Goal: Information Seeking & Learning: Learn about a topic

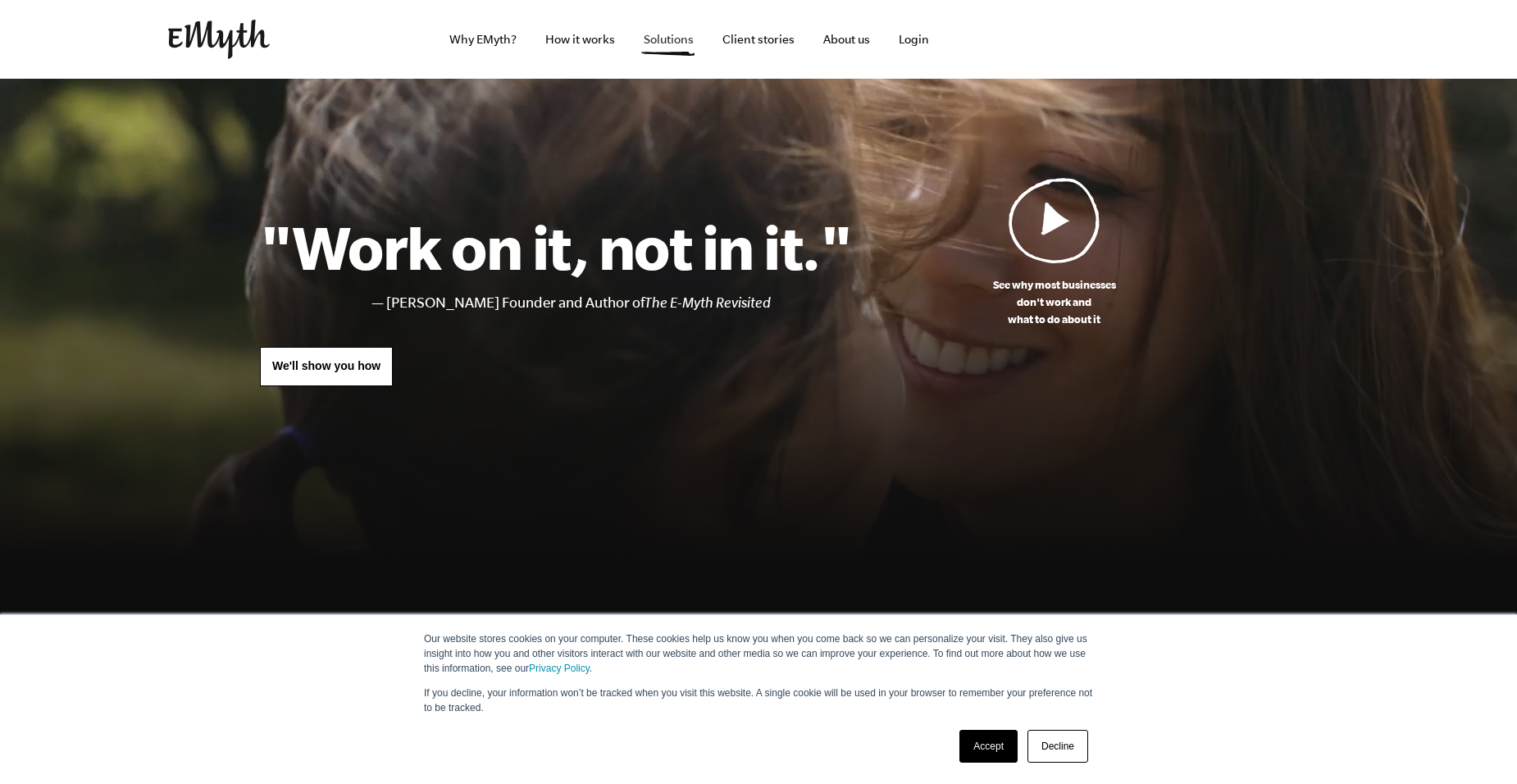
click at [667, 34] on link "Solutions" at bounding box center [668, 39] width 76 height 79
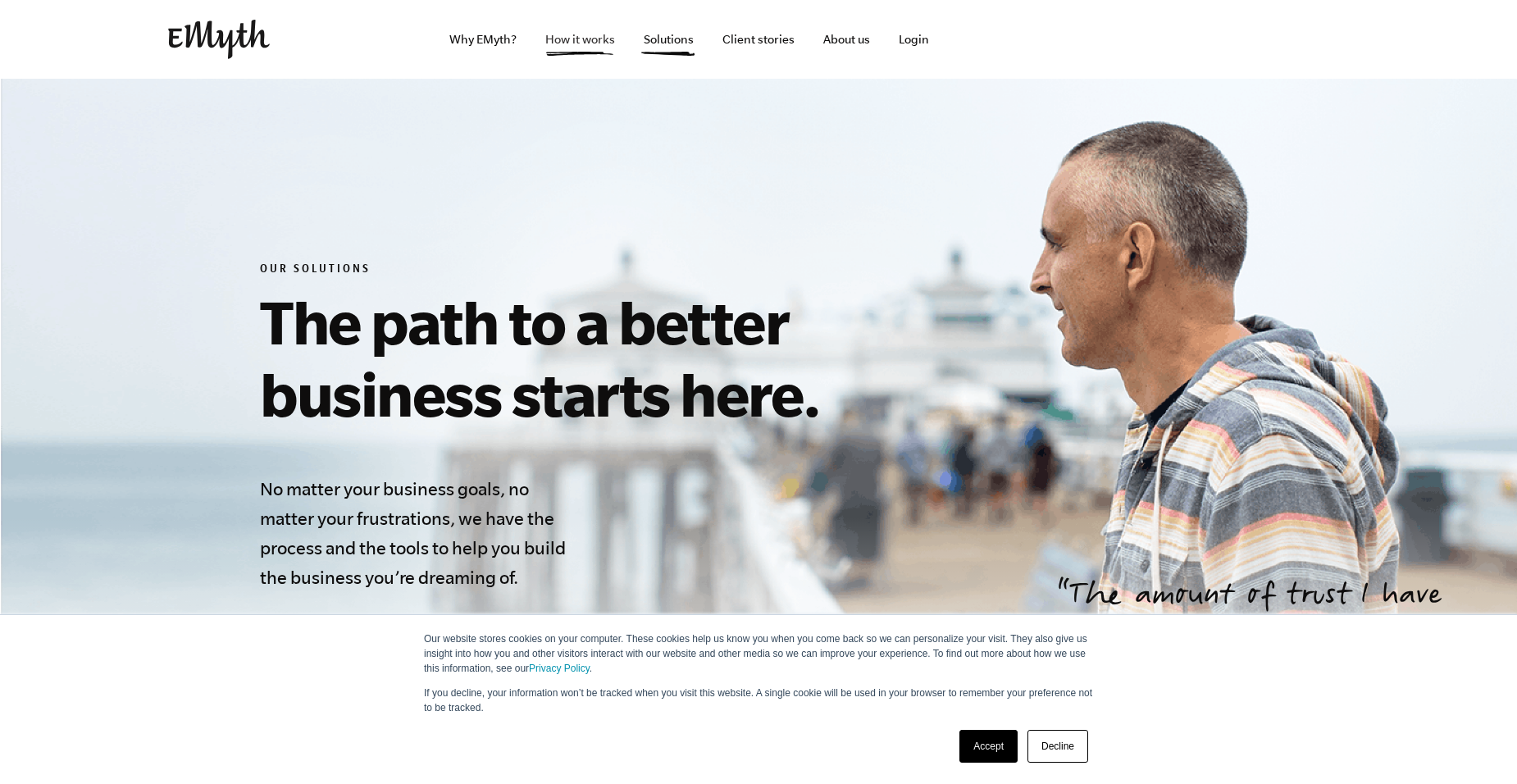
click at [606, 47] on link "How it works" at bounding box center [579, 39] width 96 height 79
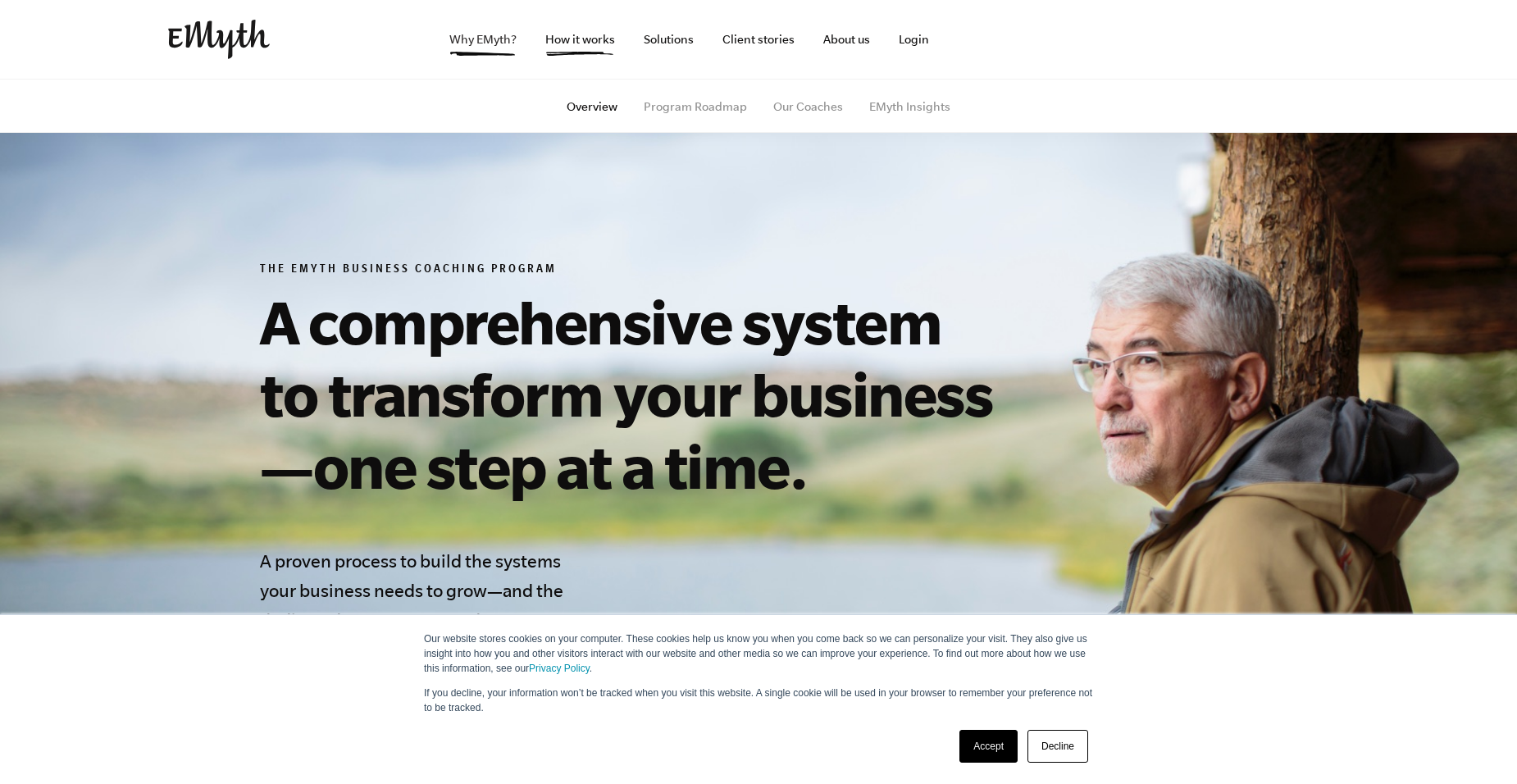
click at [488, 42] on link "Why EMyth?" at bounding box center [483, 39] width 93 height 79
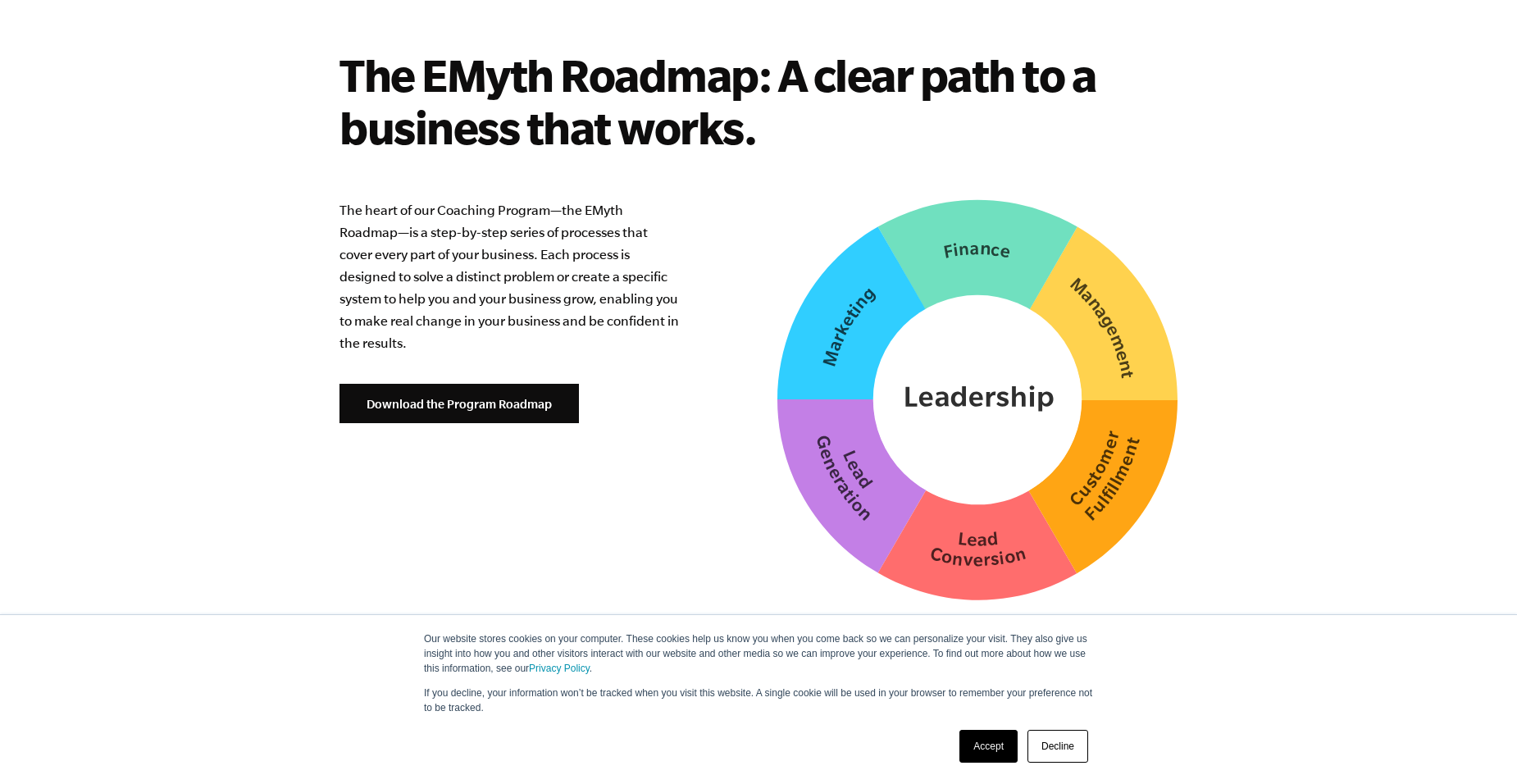
scroll to position [3969, 0]
